Goal: Navigation & Orientation: Find specific page/section

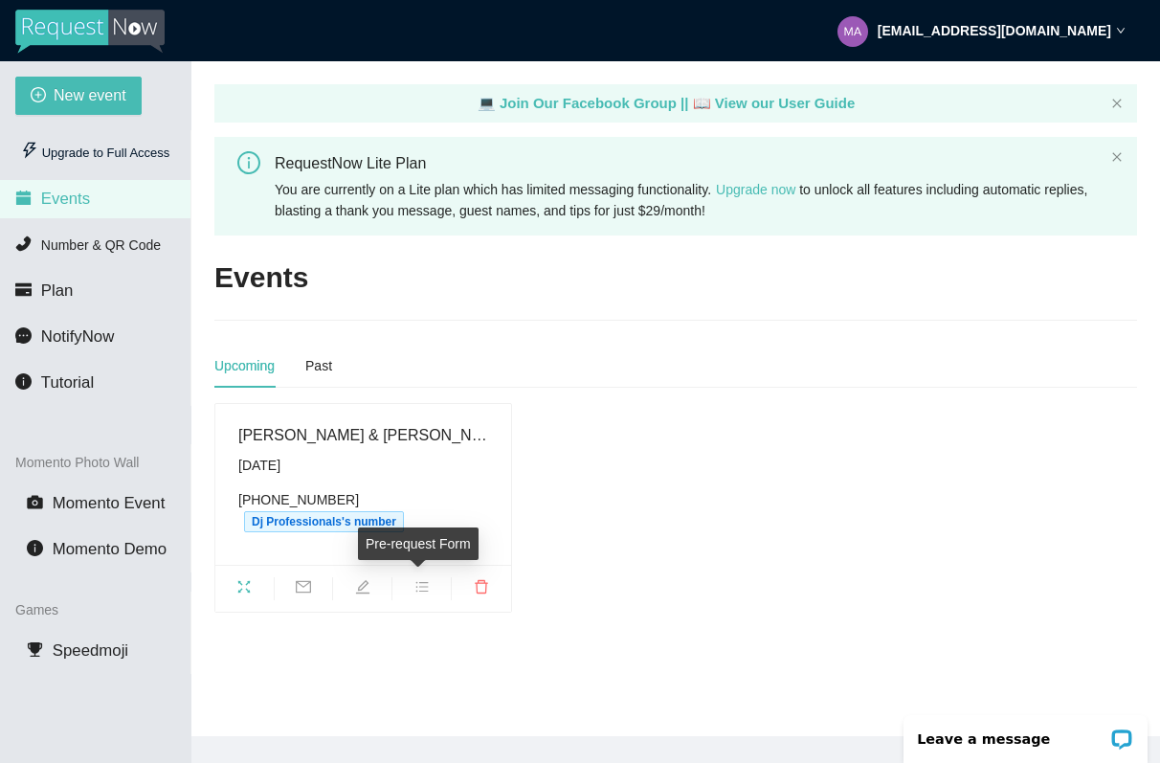
click at [416, 592] on icon "bars" at bounding box center [422, 587] width 12 height 11
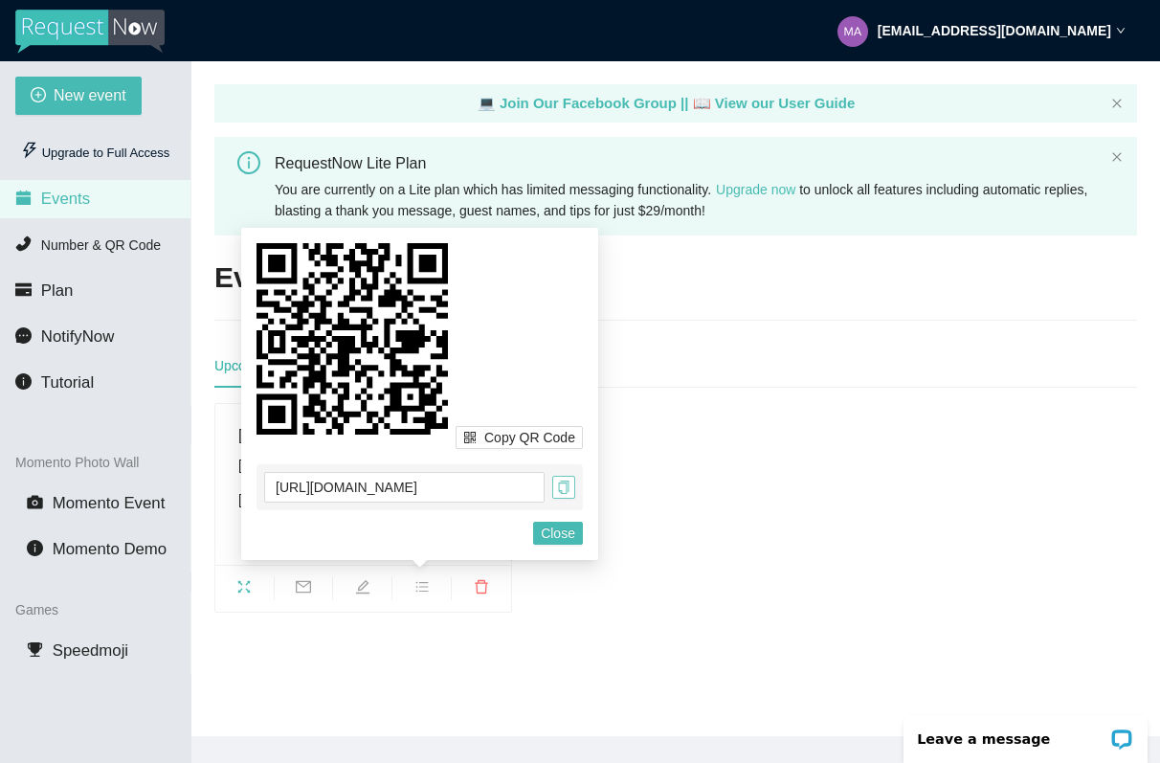
click at [562, 489] on icon "copy" at bounding box center [563, 487] width 13 height 13
